Goal: Task Accomplishment & Management: Complete application form

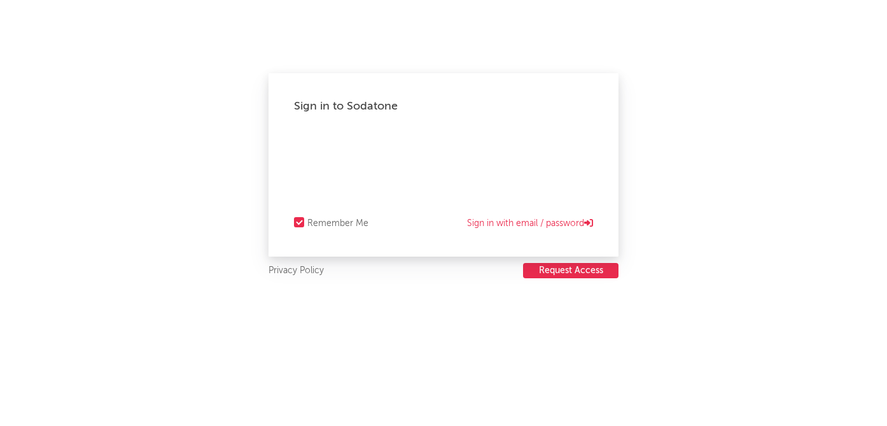
select select "other"
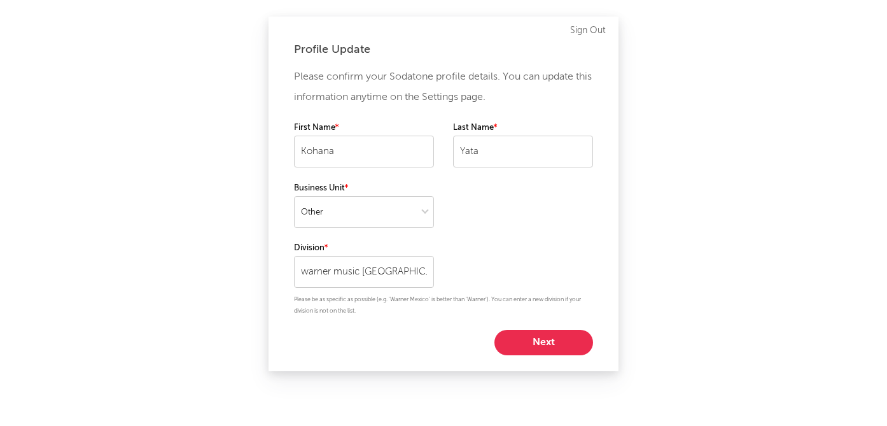
click at [420, 167] on input "Kohana" at bounding box center [364, 152] width 140 height 32
click at [410, 211] on select at bounding box center [364, 212] width 140 height 32
click at [566, 337] on button "Next" at bounding box center [543, 342] width 99 height 25
select select "marketing"
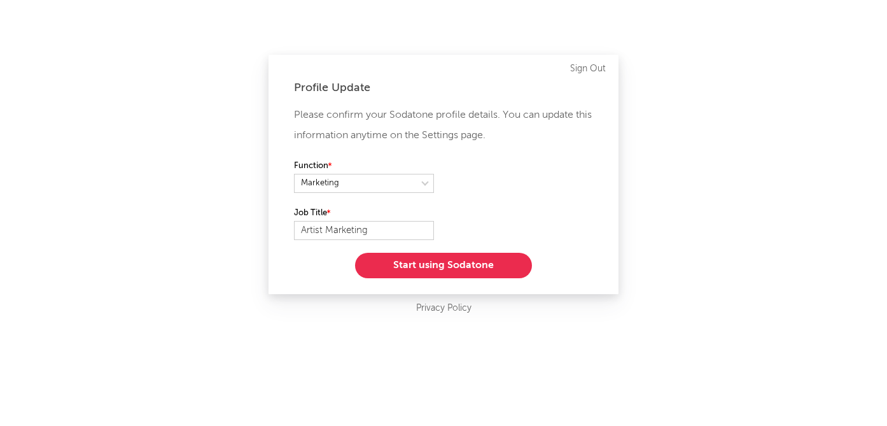
click at [458, 262] on button "Start using Sodatone" at bounding box center [443, 265] width 177 height 25
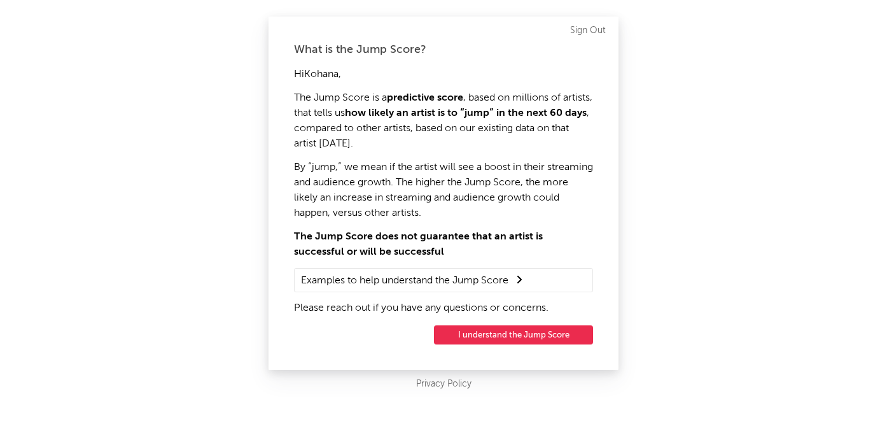
click at [477, 331] on button "I understand the Jump Score" at bounding box center [513, 334] width 159 height 19
